Goal: Task Accomplishment & Management: Manage account settings

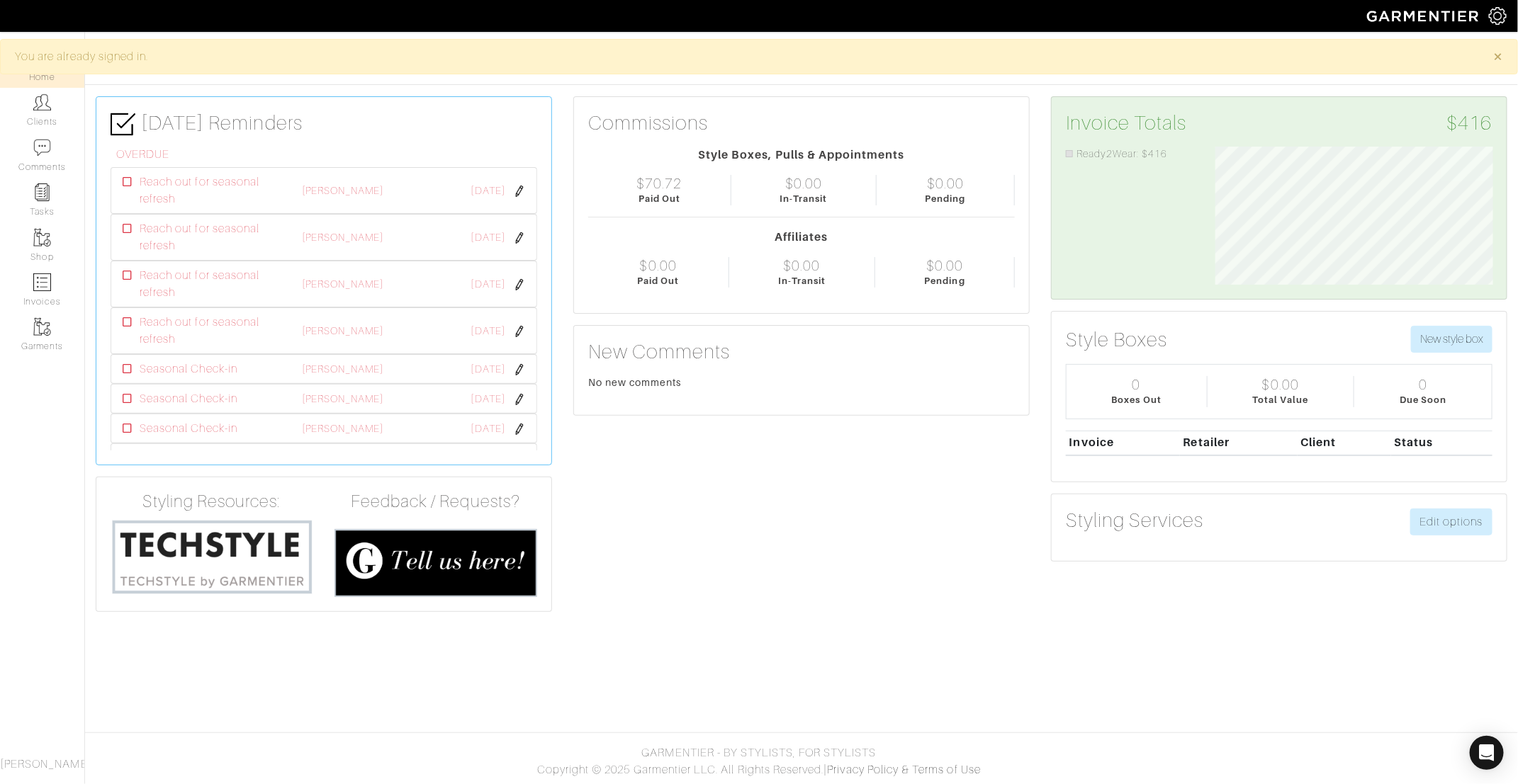
scroll to position [138, 298]
click at [41, 116] on link "Clients" at bounding box center [42, 110] width 84 height 44
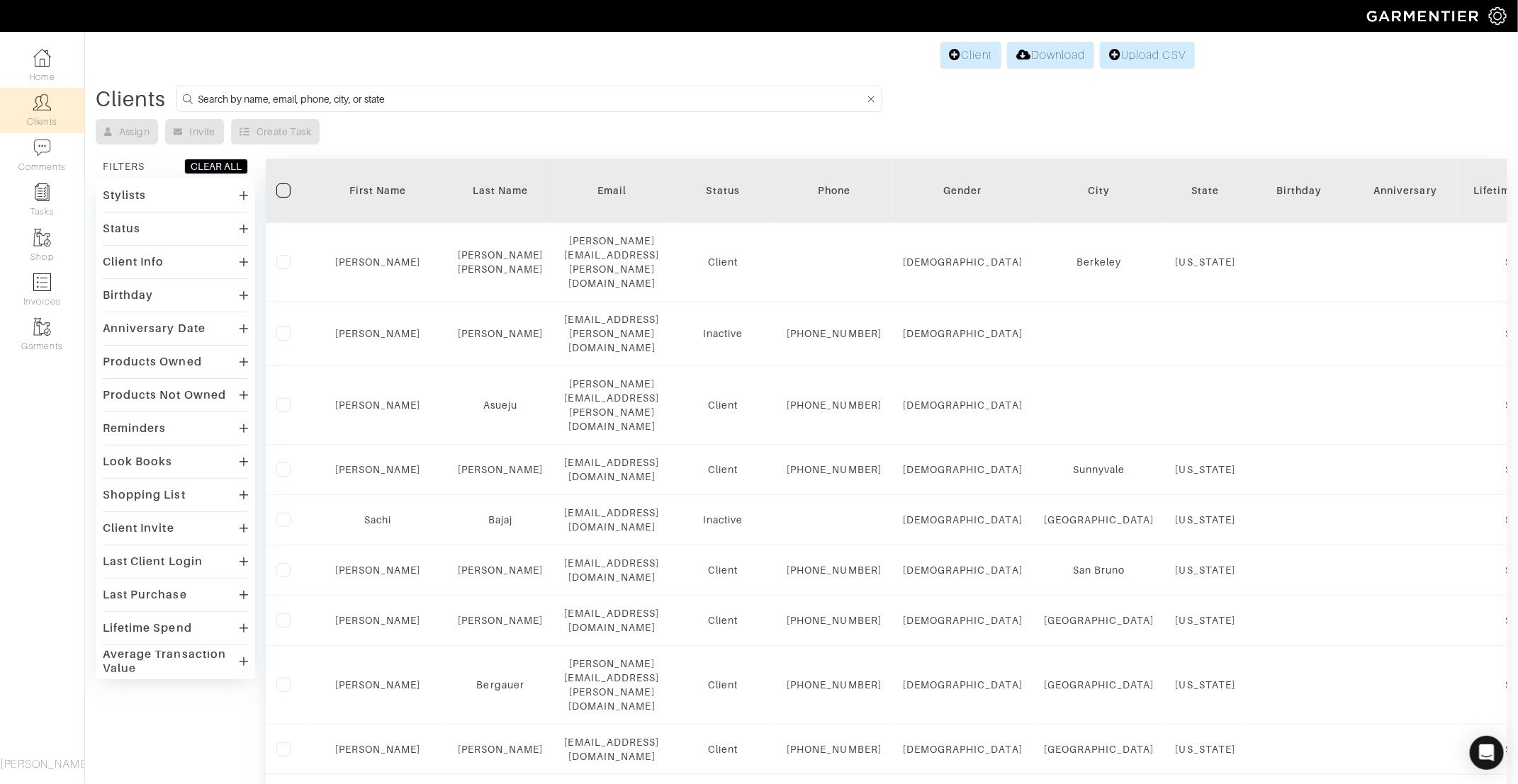
click at [395, 98] on input at bounding box center [531, 98] width 667 height 18
type input "[PERSON_NAME]"
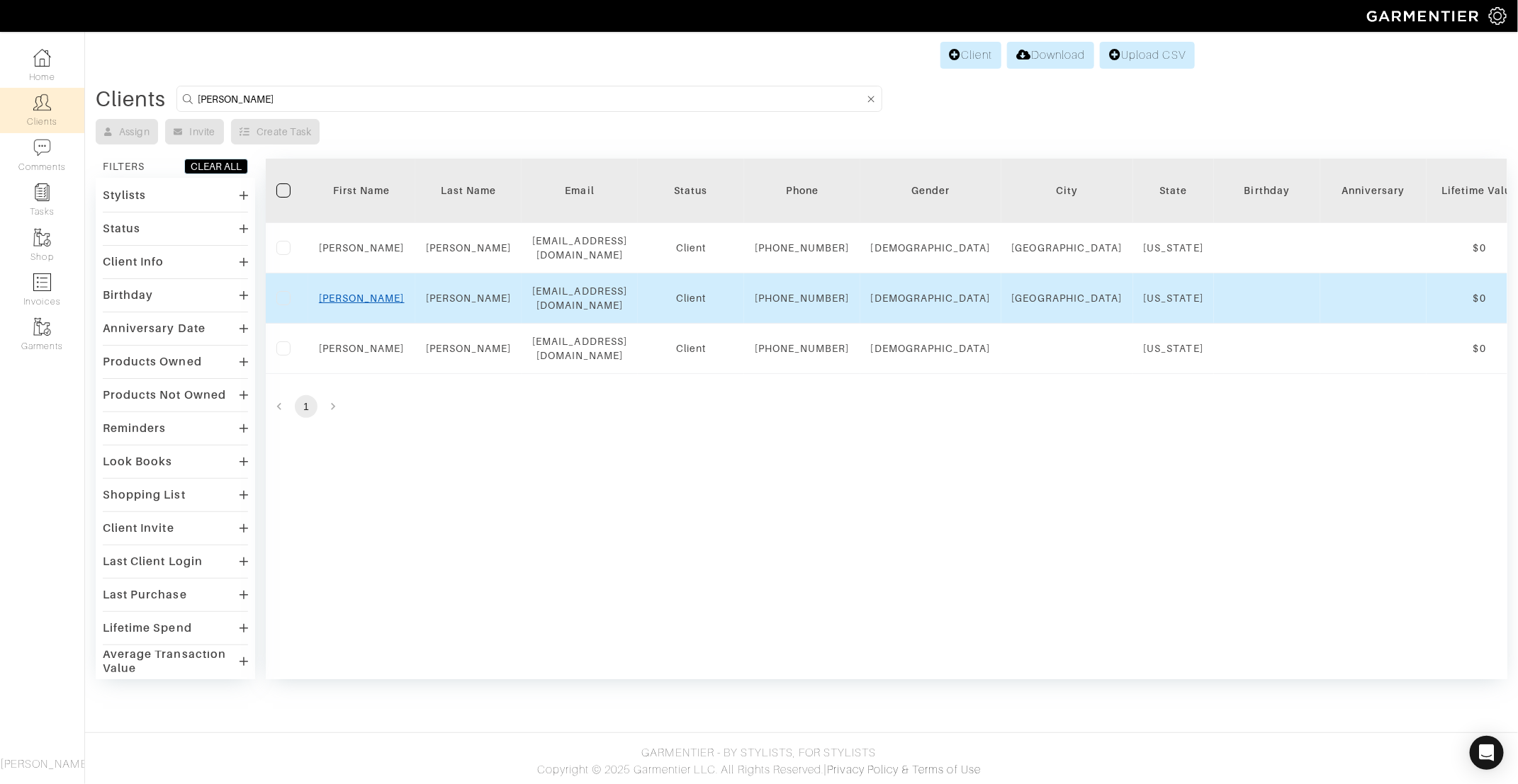
click at [354, 304] on link "[PERSON_NAME]" at bounding box center [361, 298] width 86 height 11
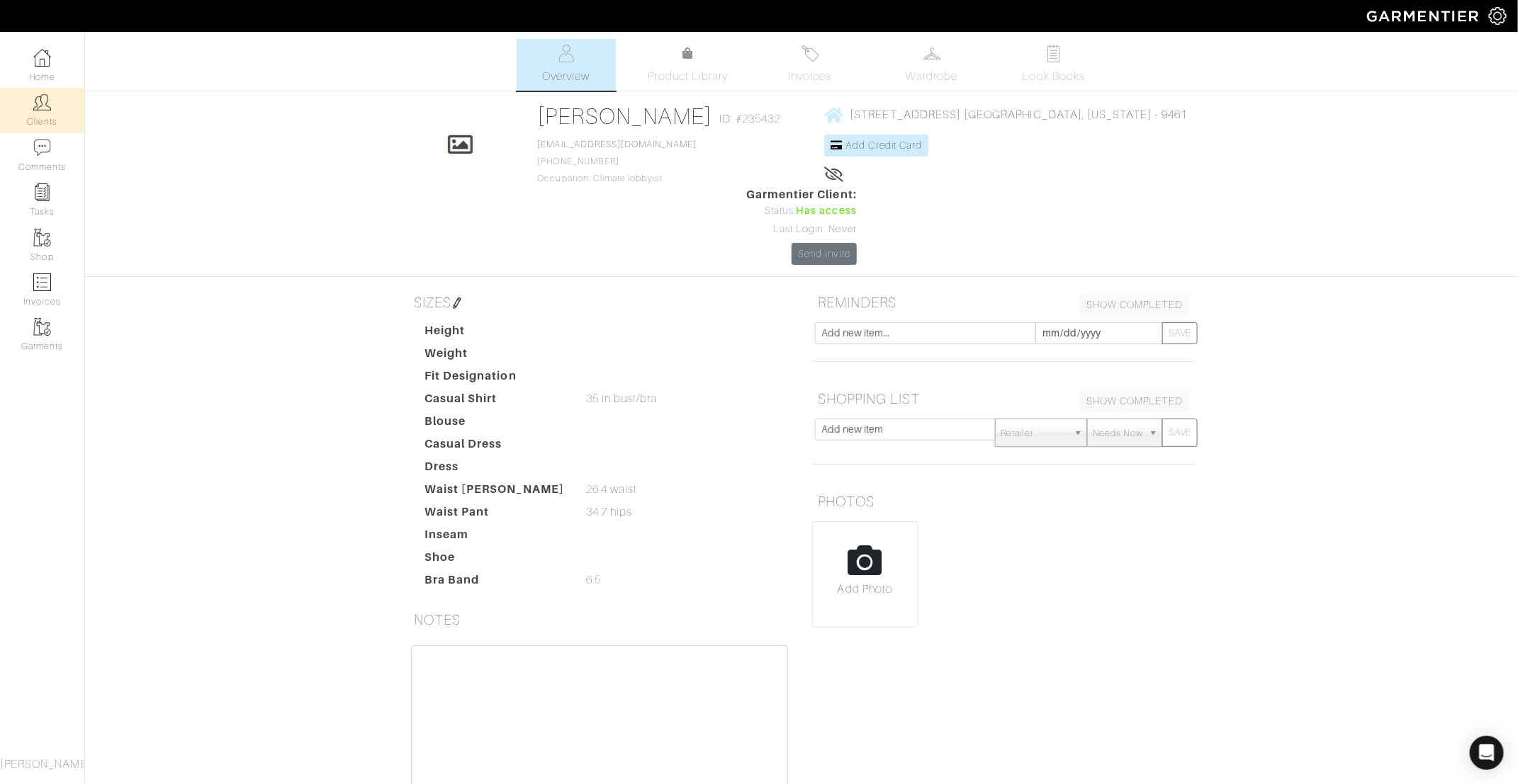
click at [31, 104] on link "Clients" at bounding box center [42, 110] width 84 height 44
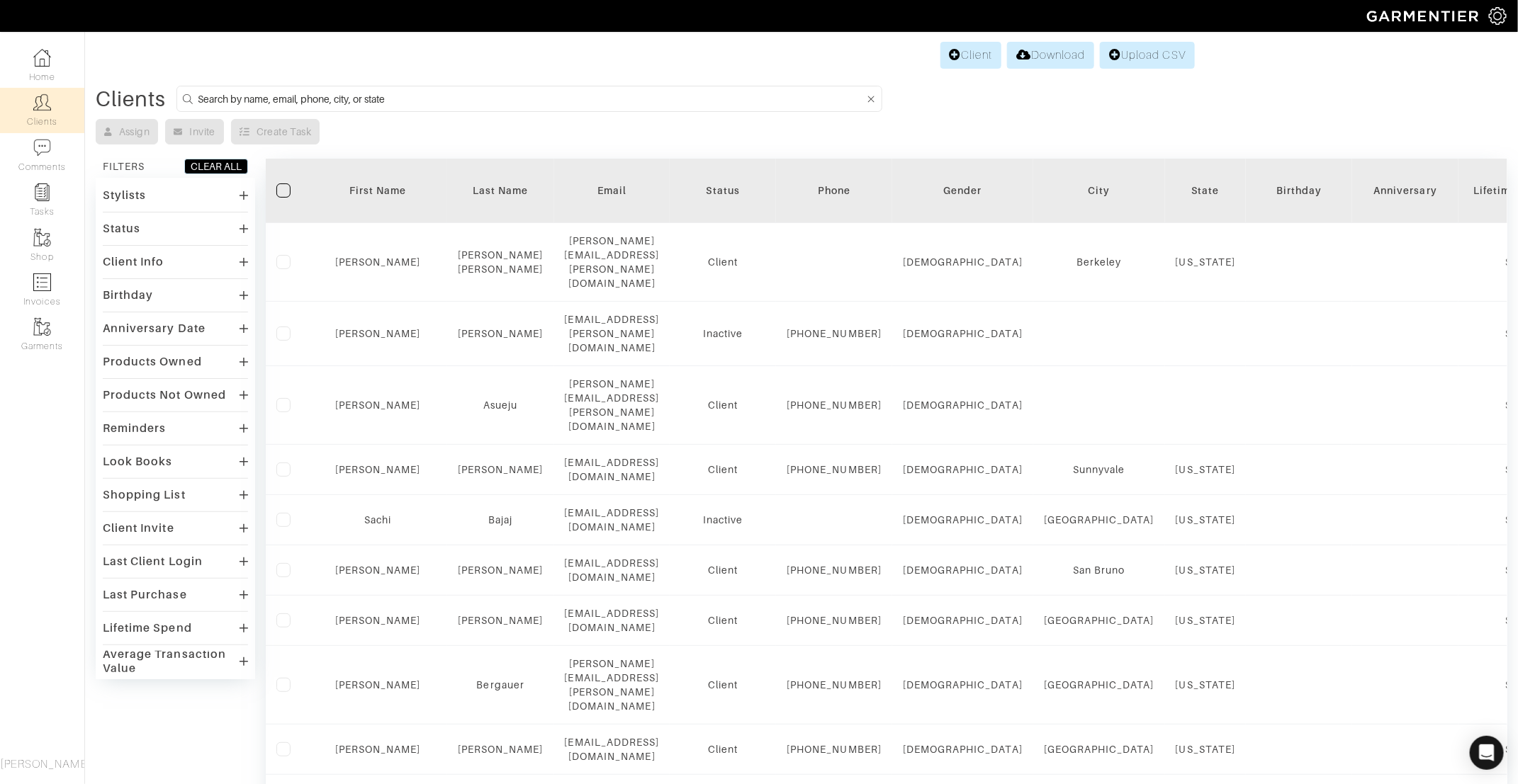
click at [353, 100] on input at bounding box center [531, 98] width 667 height 18
type input "[PERSON_NAME]"
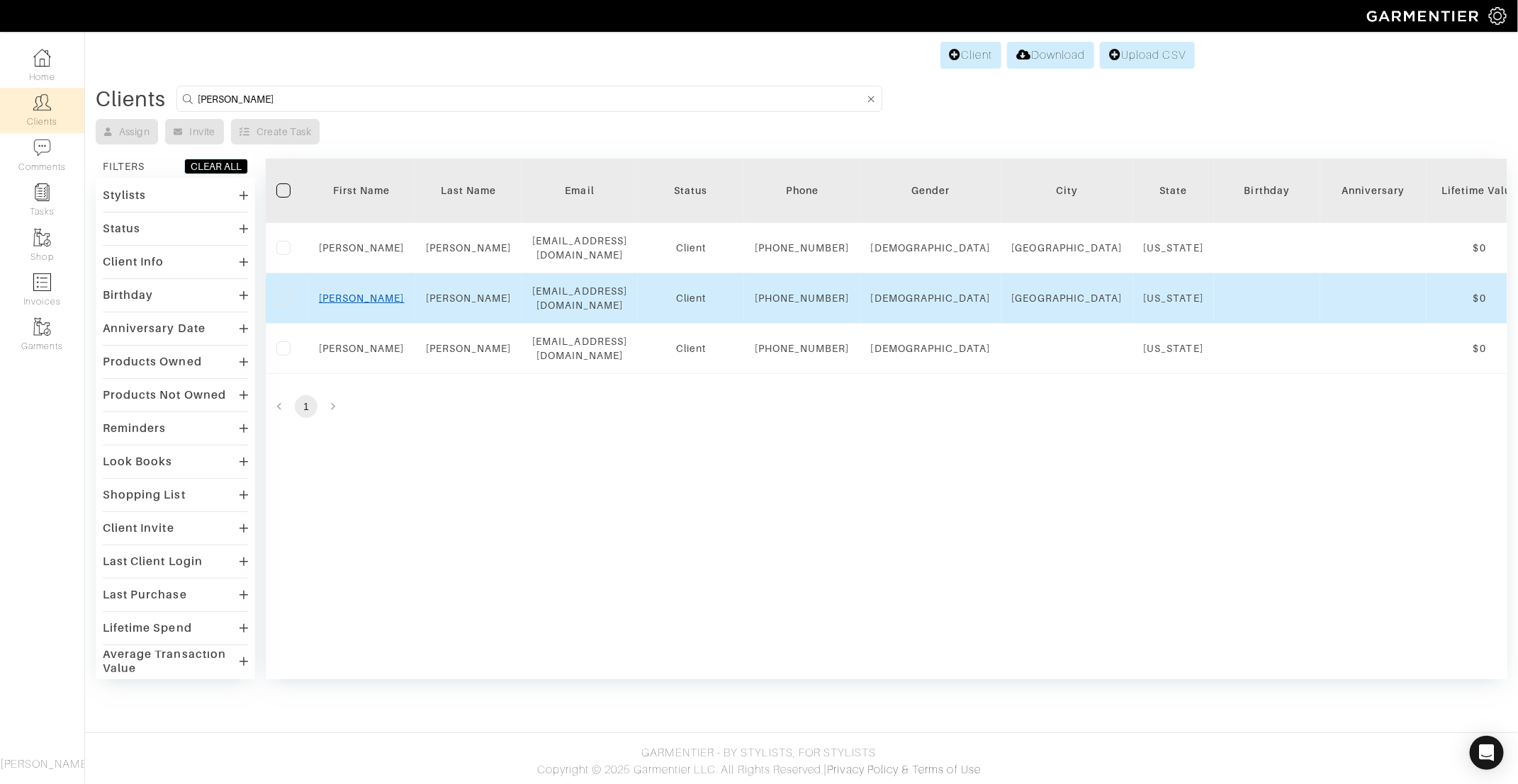
click at [365, 304] on link "[PERSON_NAME]" at bounding box center [361, 298] width 86 height 11
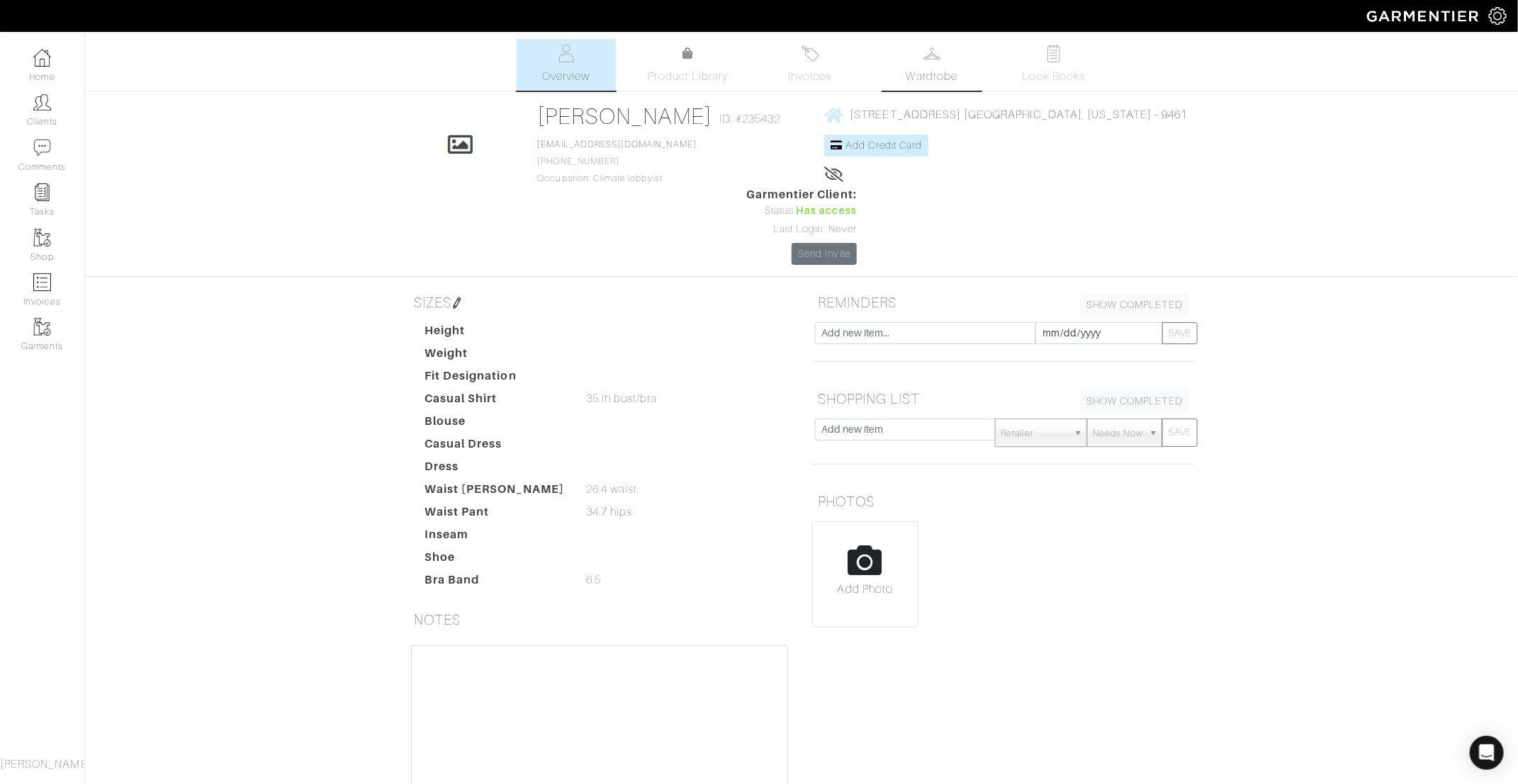
click at [937, 71] on span "Wardrobe" at bounding box center [932, 76] width 51 height 17
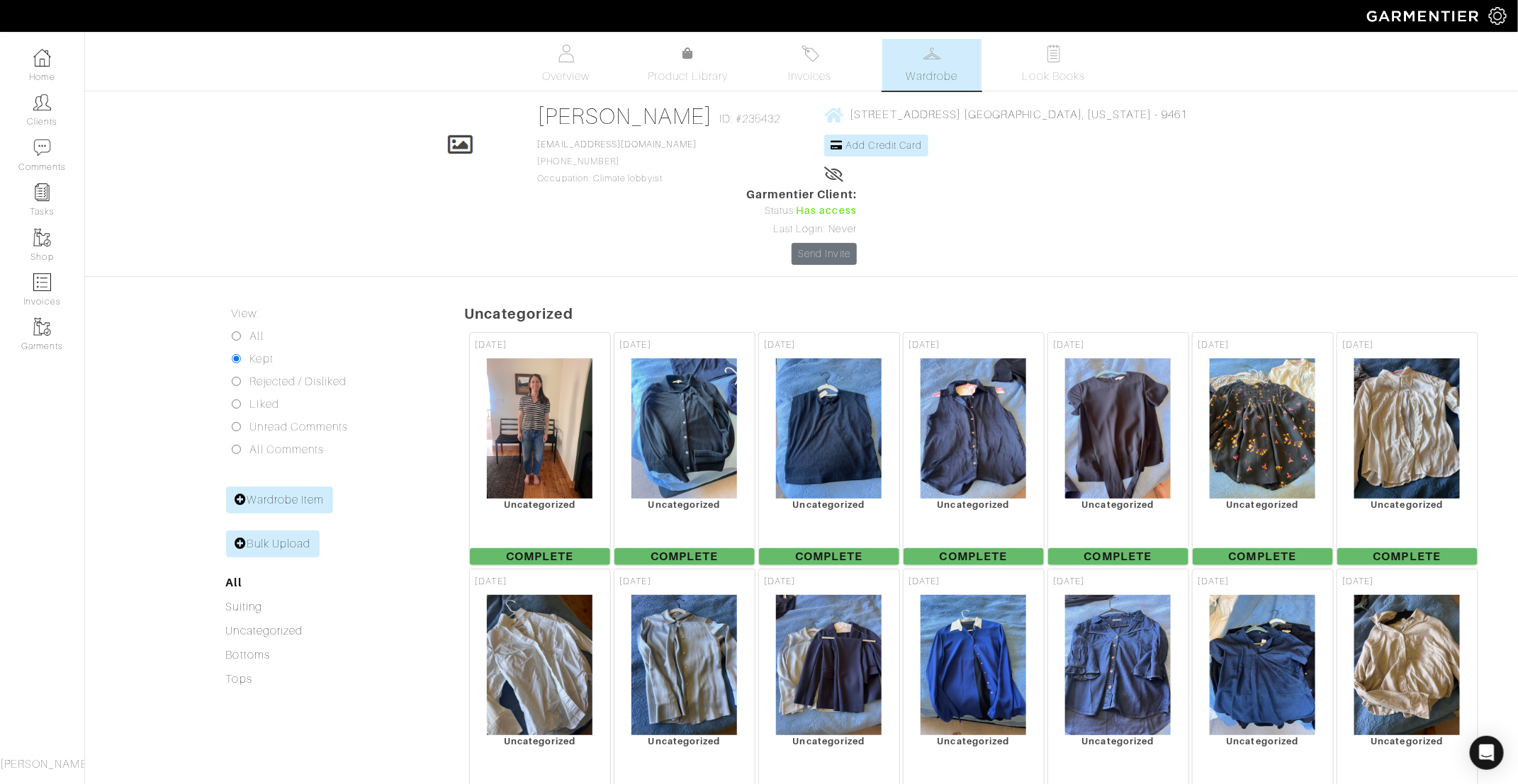
click at [234, 331] on input "All" at bounding box center [236, 336] width 9 height 9
radio input "true"
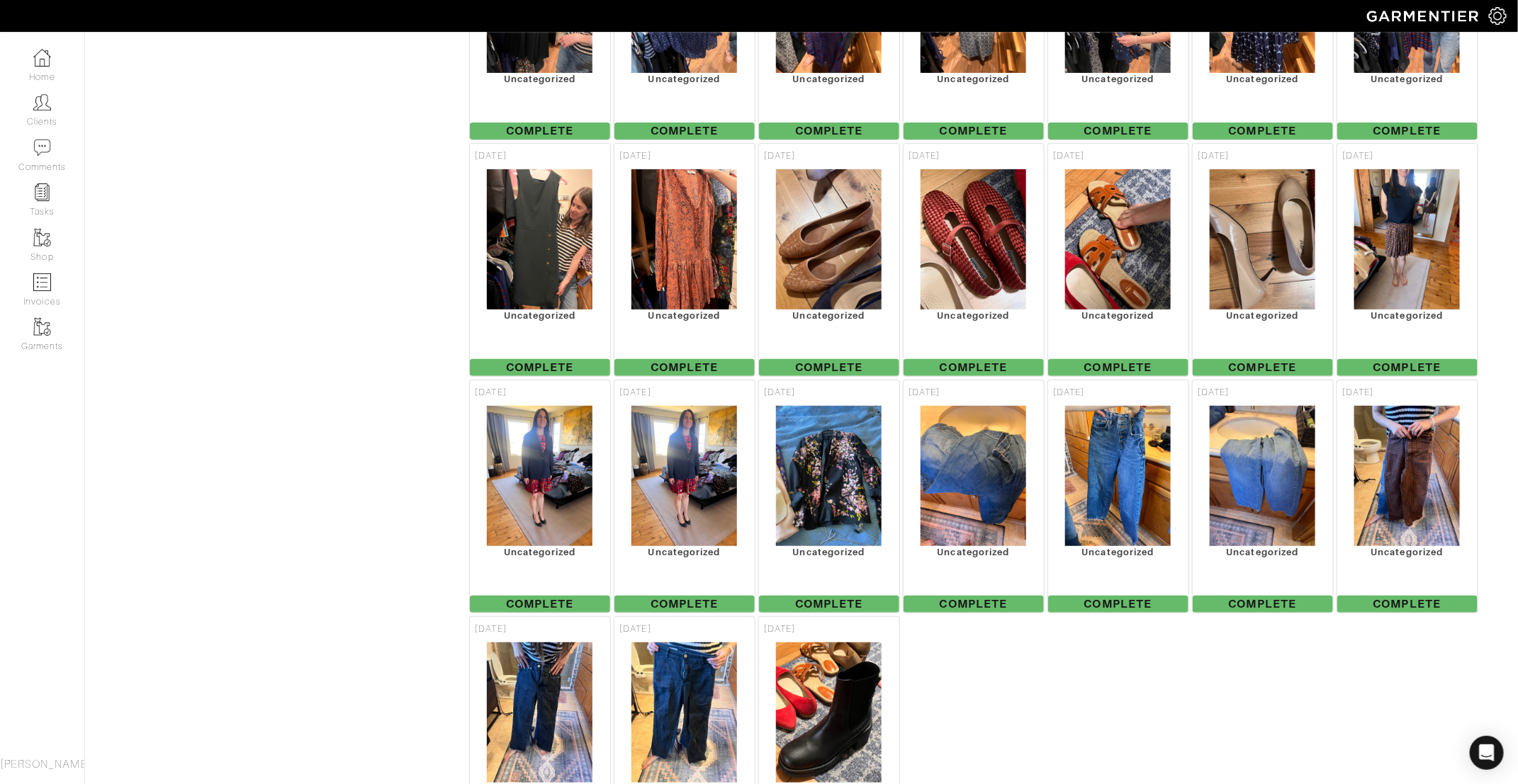
scroll to position [3262, 0]
